Goal: Information Seeking & Learning: Learn about a topic

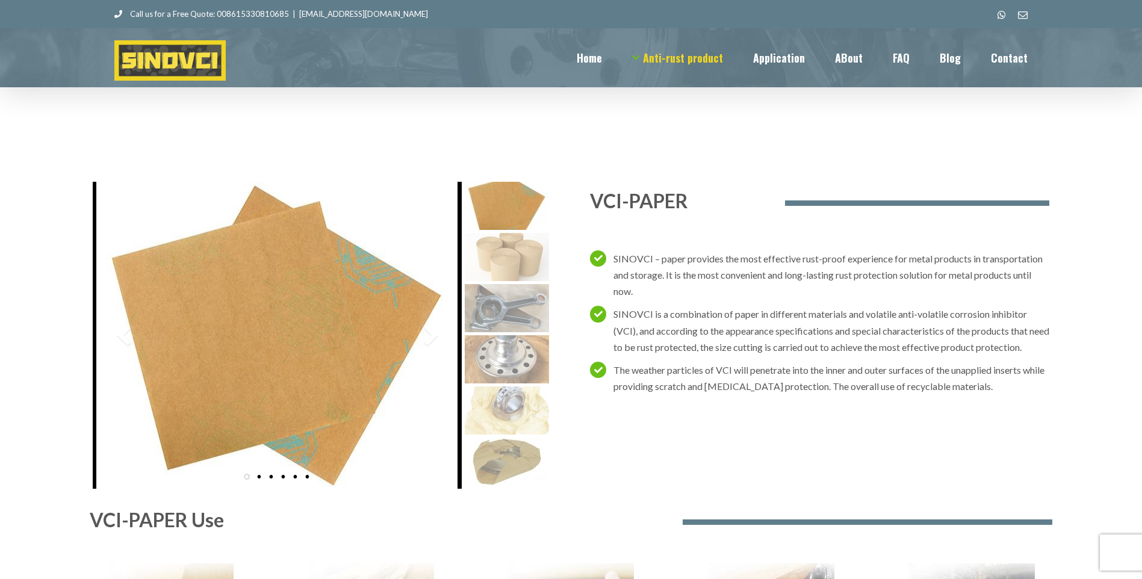
click at [562, 252] on div "VCI-PAPER SINOVCI – paper provides the most effective rust-proof experience for…" at bounding box center [571, 341] width 957 height 319
click at [508, 284] on img at bounding box center [507, 308] width 84 height 48
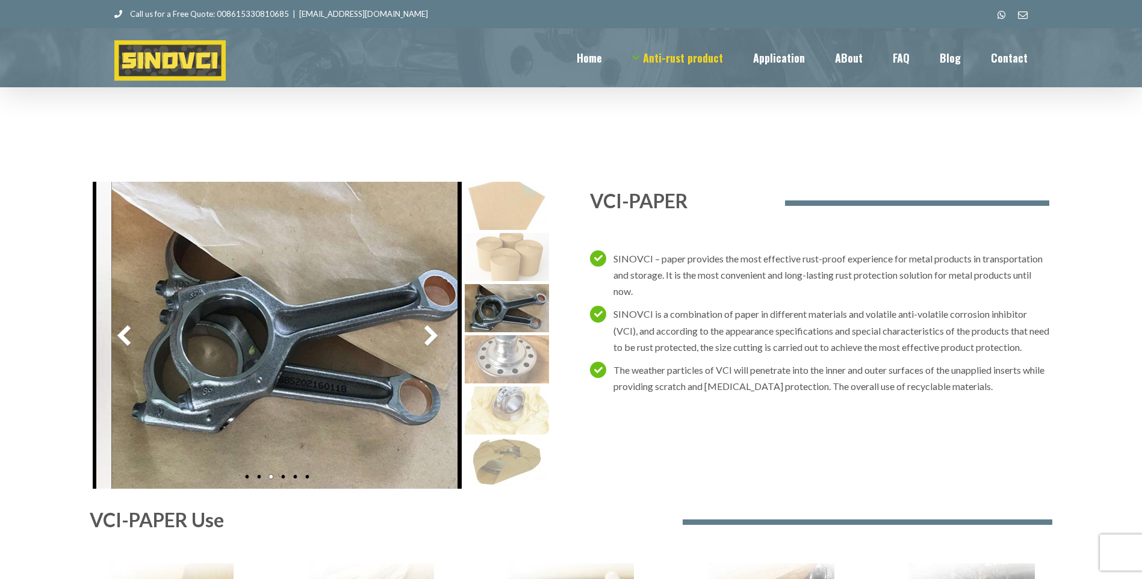
click at [496, 438] on img at bounding box center [507, 462] width 84 height 48
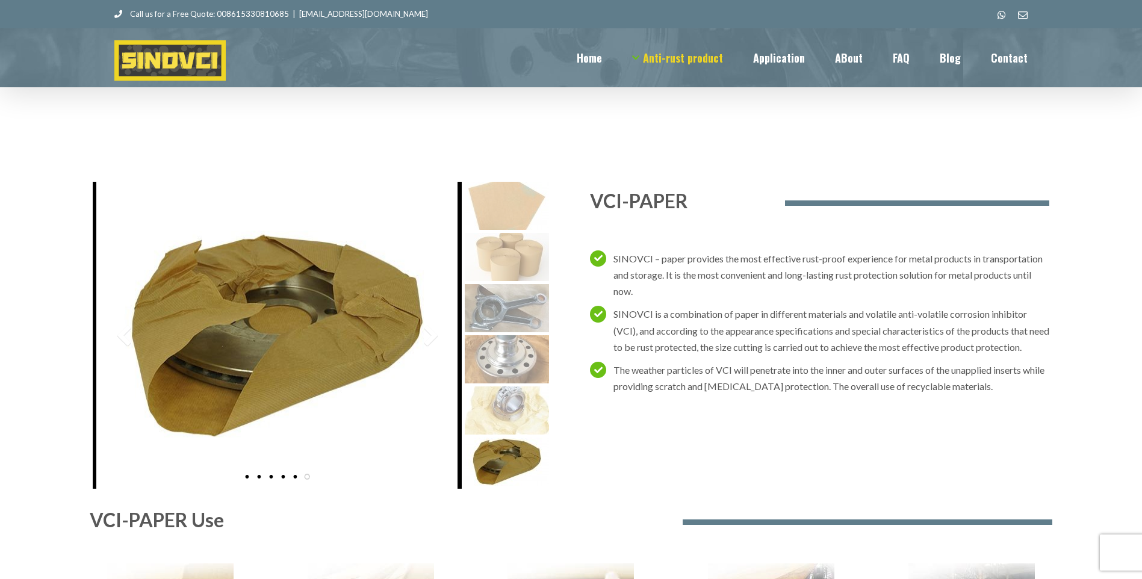
click at [497, 386] on img at bounding box center [507, 410] width 84 height 48
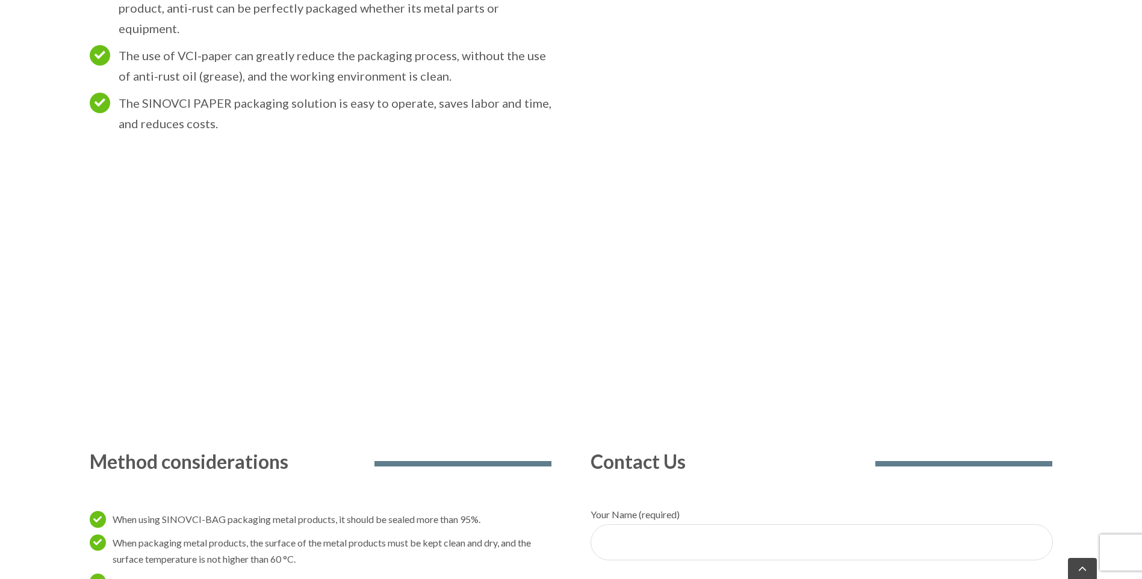
scroll to position [1023, 0]
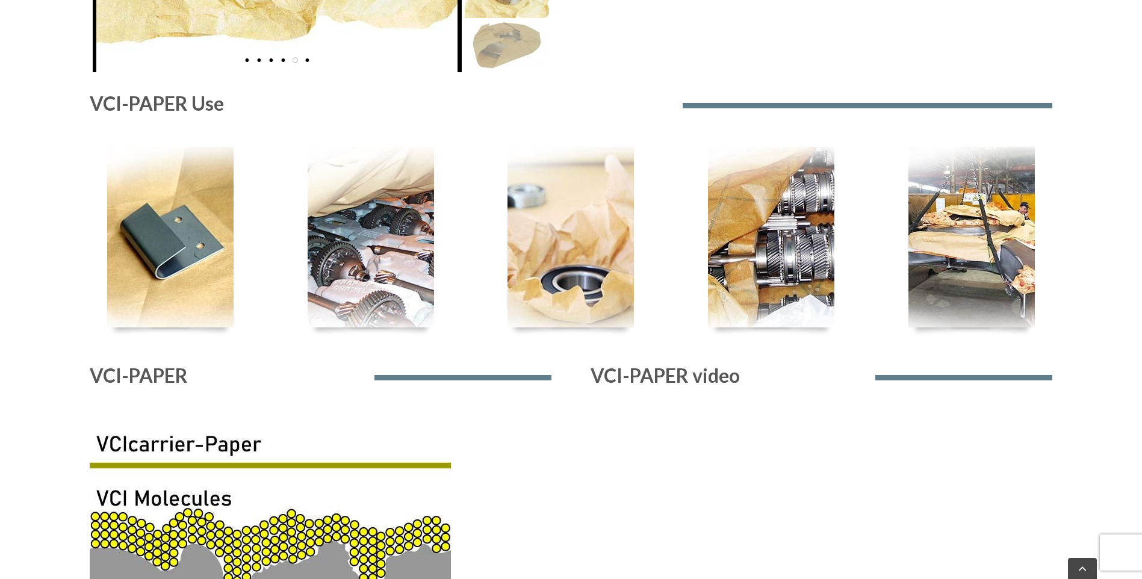
scroll to position [0, 0]
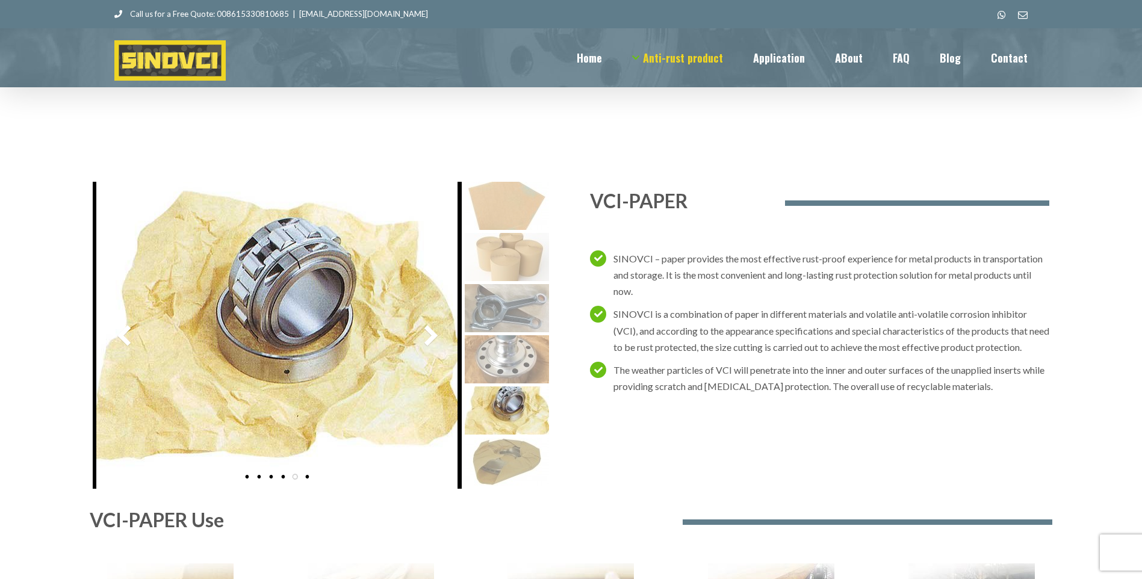
click at [501, 182] on img at bounding box center [507, 206] width 84 height 48
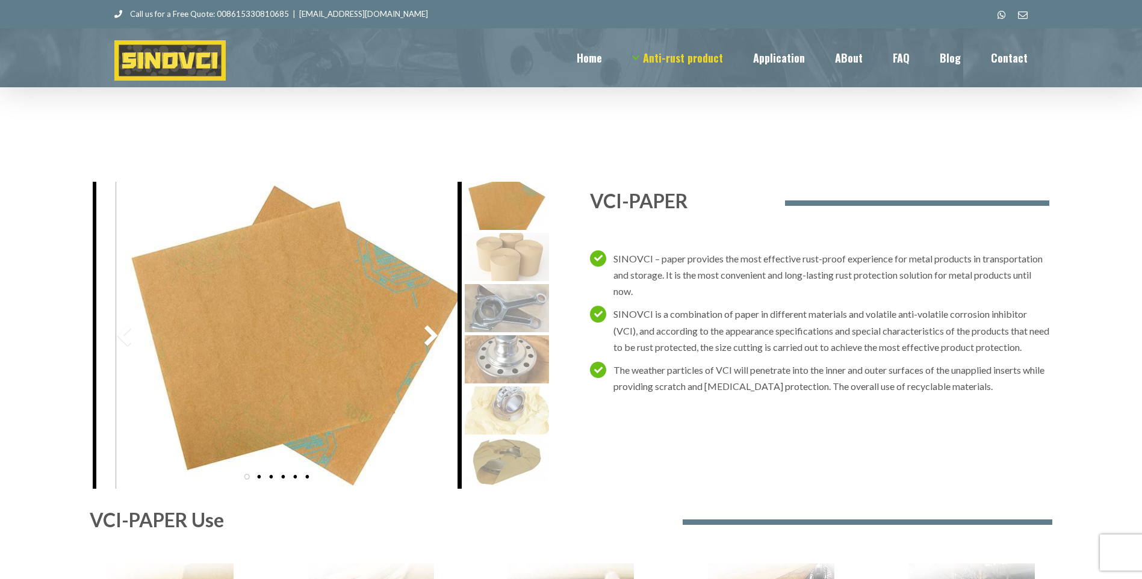
click at [498, 233] on img at bounding box center [507, 257] width 84 height 48
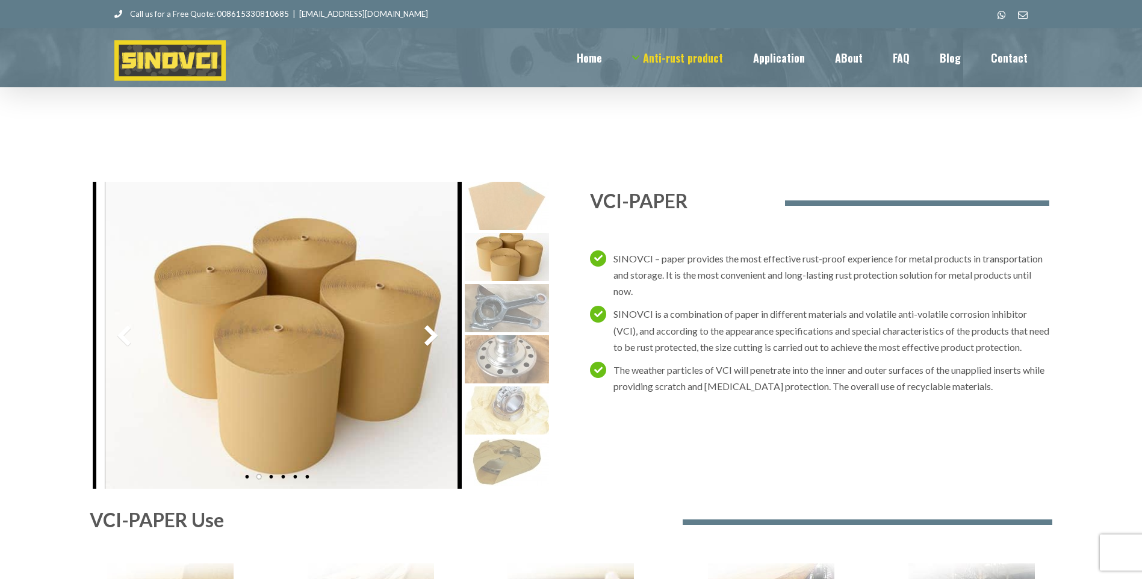
click at [495, 284] on img at bounding box center [507, 308] width 84 height 48
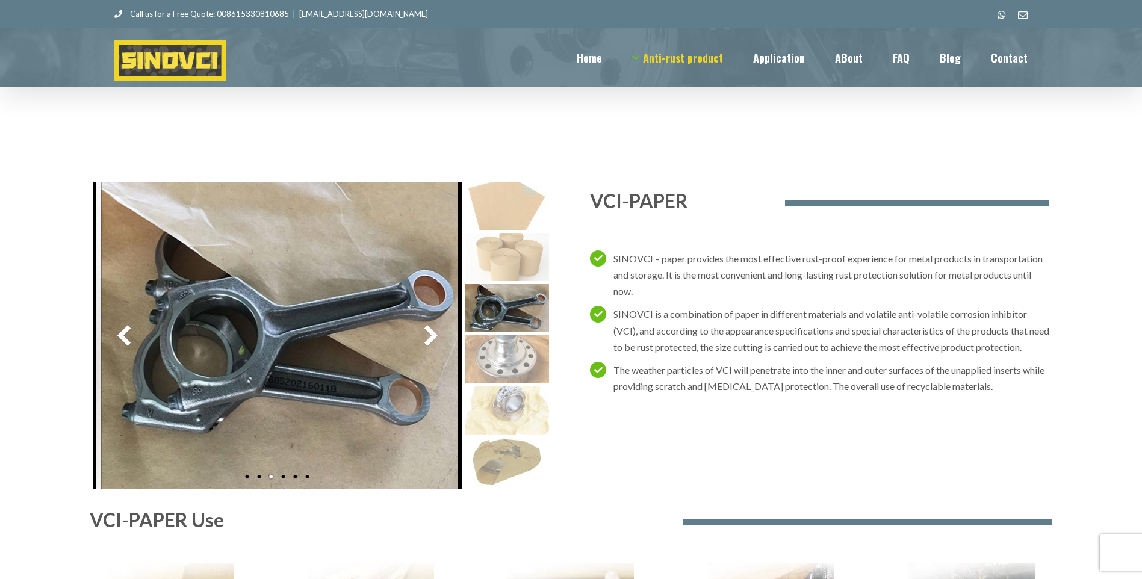
click at [488, 335] on img at bounding box center [507, 359] width 84 height 48
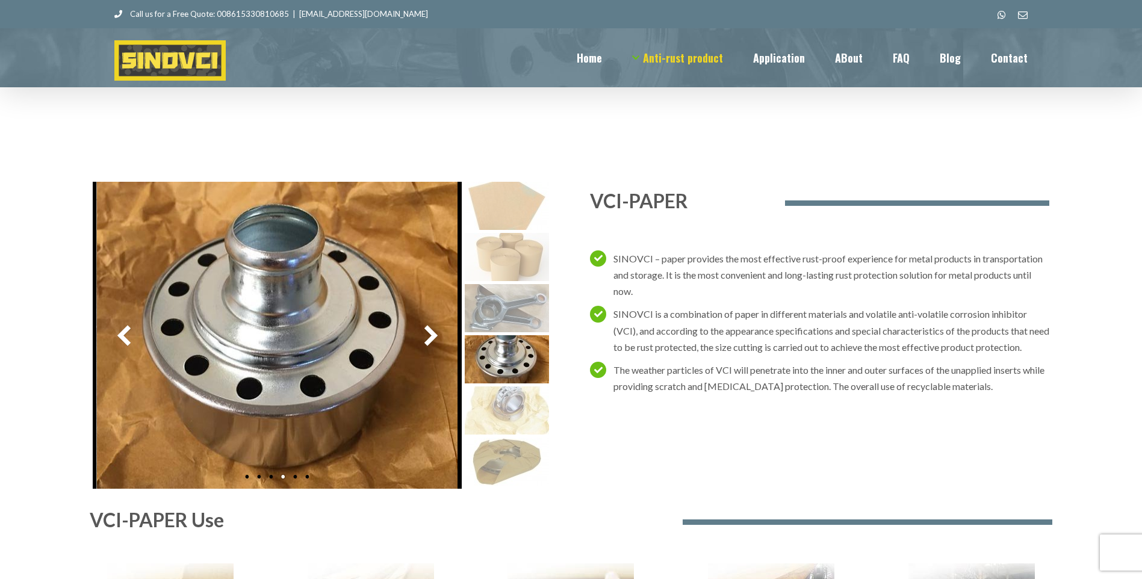
click at [488, 386] on img at bounding box center [507, 410] width 84 height 48
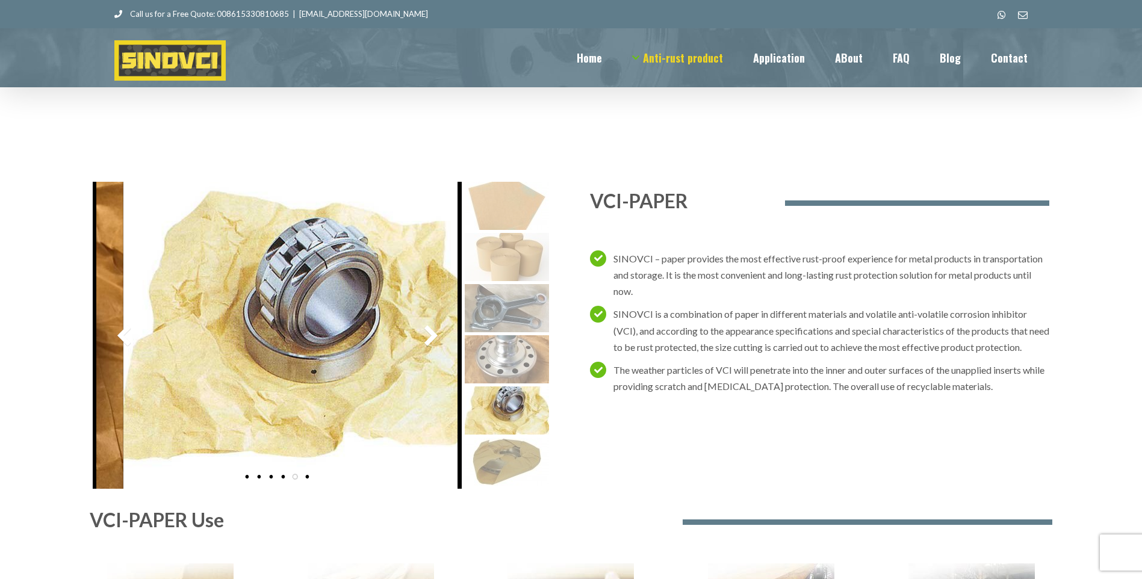
click at [500, 438] on img at bounding box center [507, 462] width 84 height 48
